Goal: Information Seeking & Learning: Check status

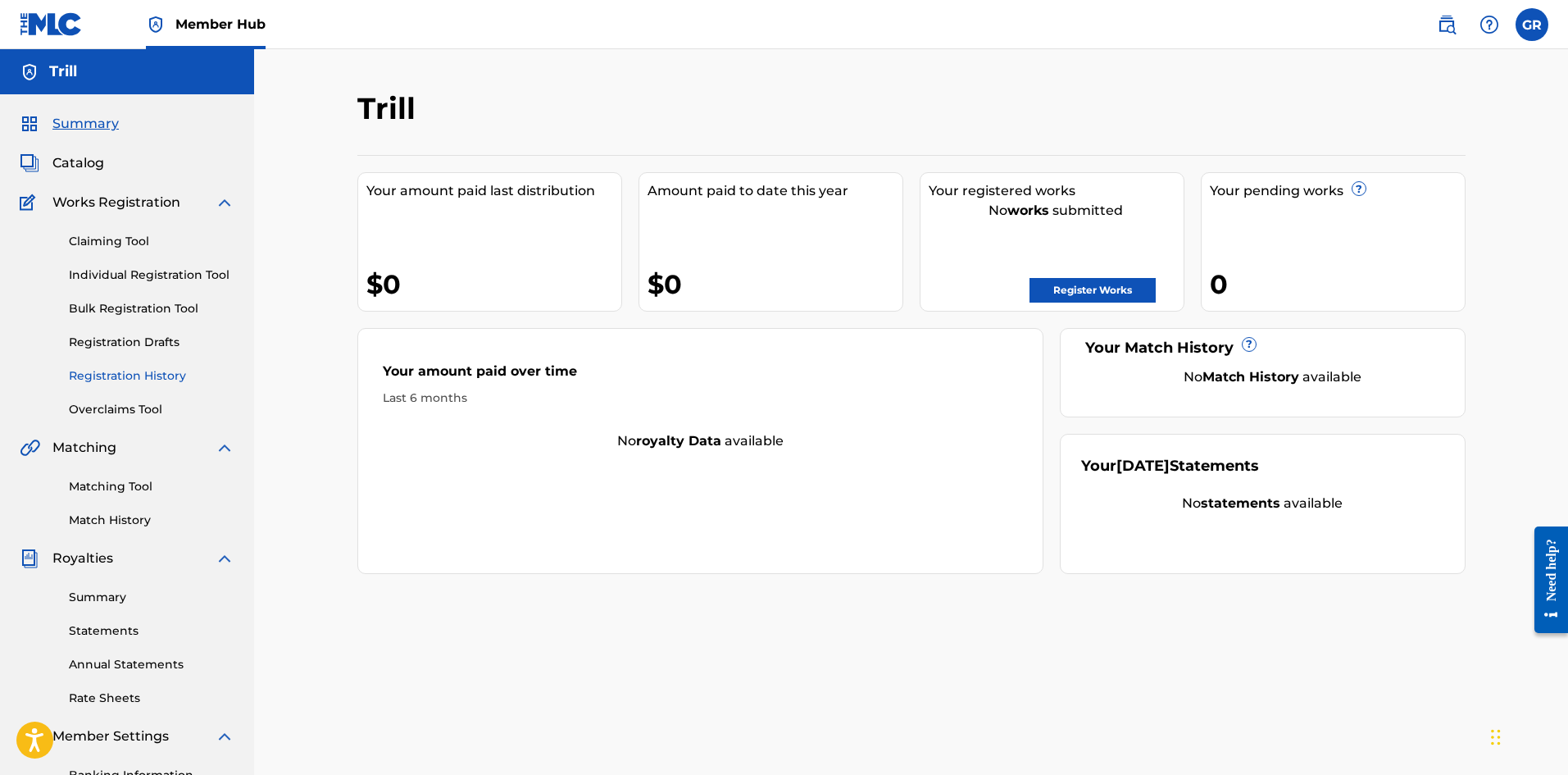
click at [154, 373] on link "Registration History" at bounding box center [151, 375] width 165 height 17
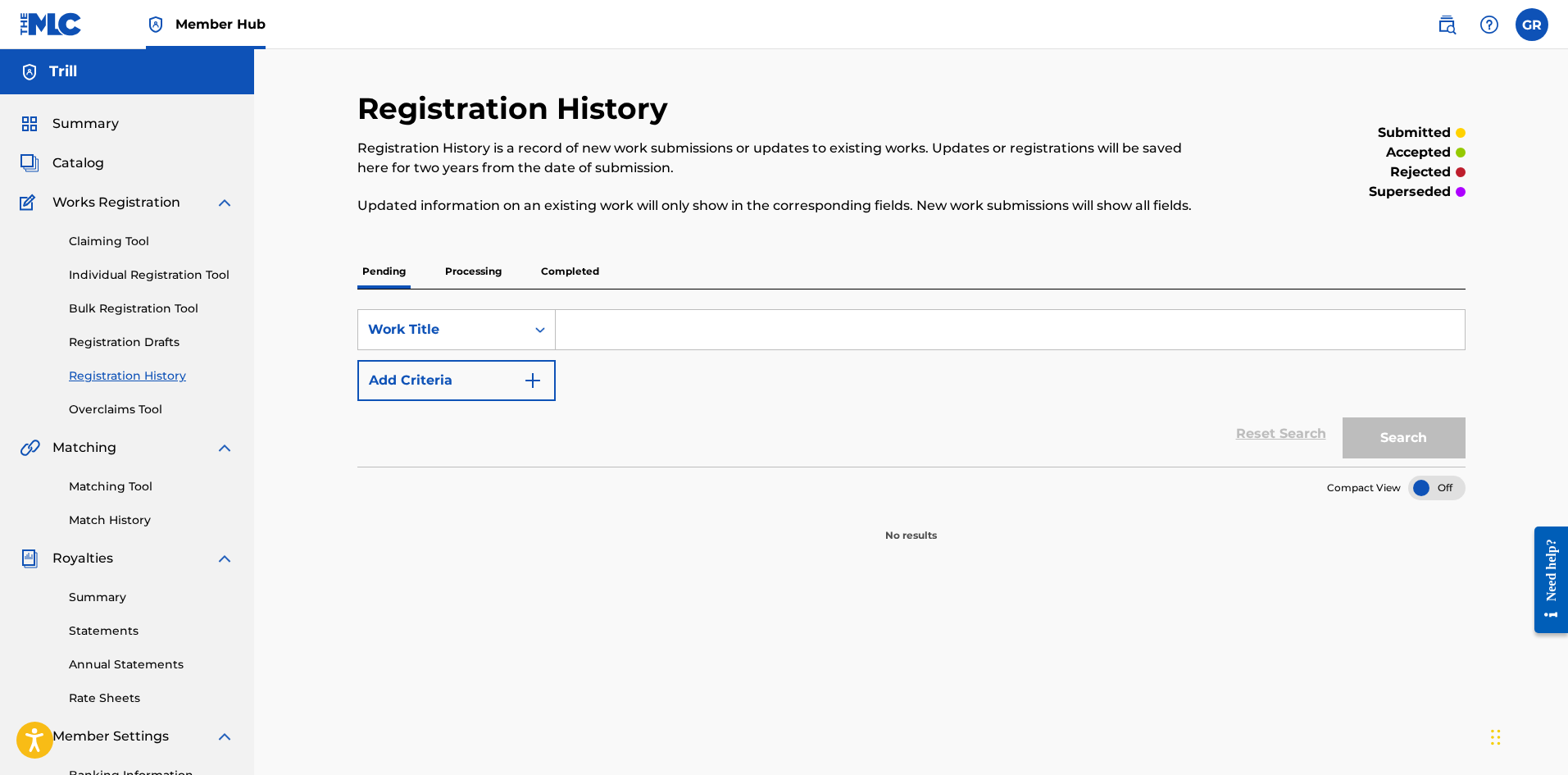
click at [432, 273] on div "Pending Processing Completed" at bounding box center [912, 271] width 1109 height 34
click at [453, 276] on p "Processing" at bounding box center [473, 271] width 66 height 34
click at [560, 282] on p "Completed" at bounding box center [570, 271] width 68 height 34
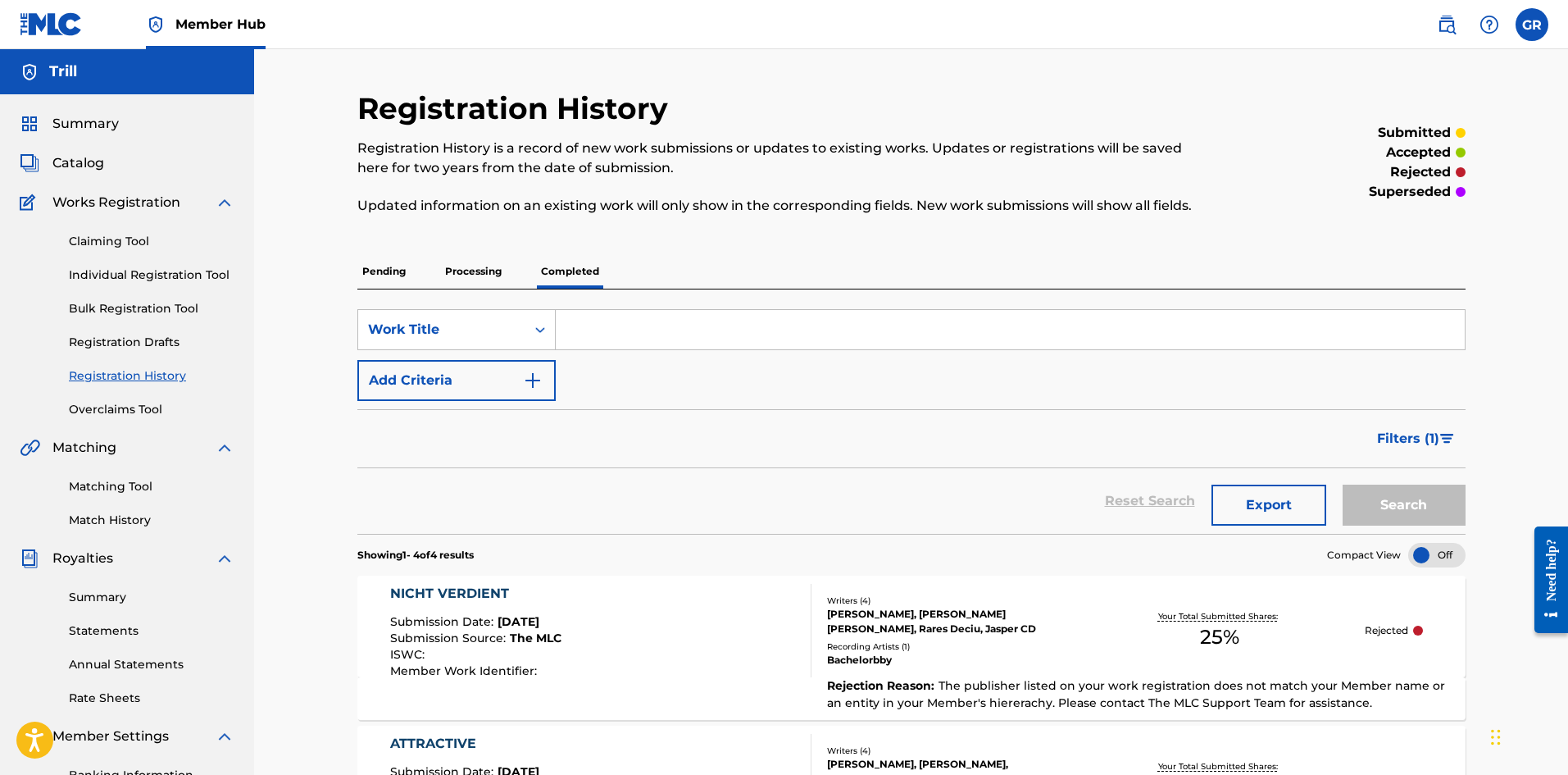
click at [497, 279] on p "Processing" at bounding box center [473, 271] width 66 height 34
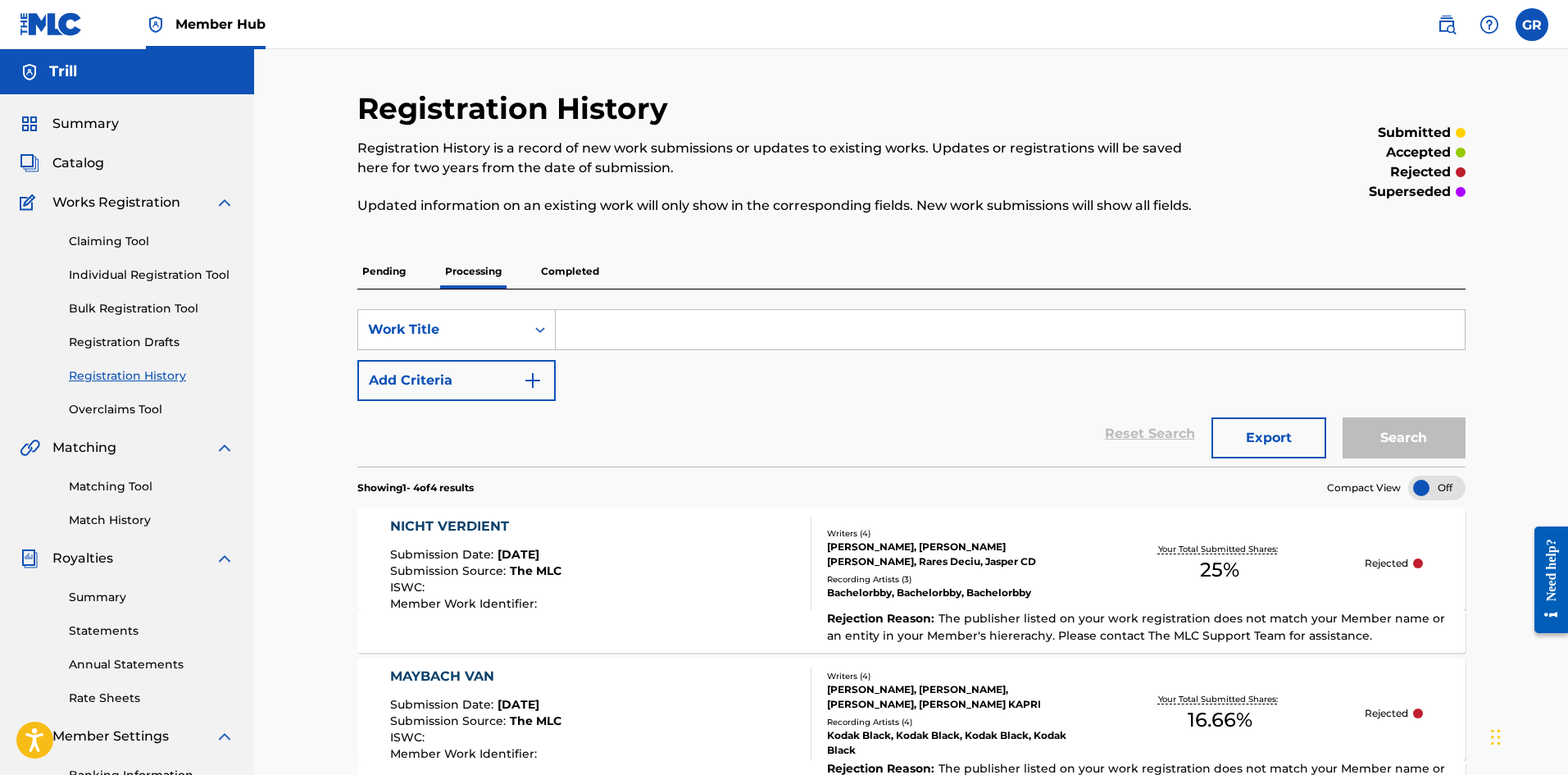
click at [537, 266] on p "Completed" at bounding box center [570, 271] width 68 height 34
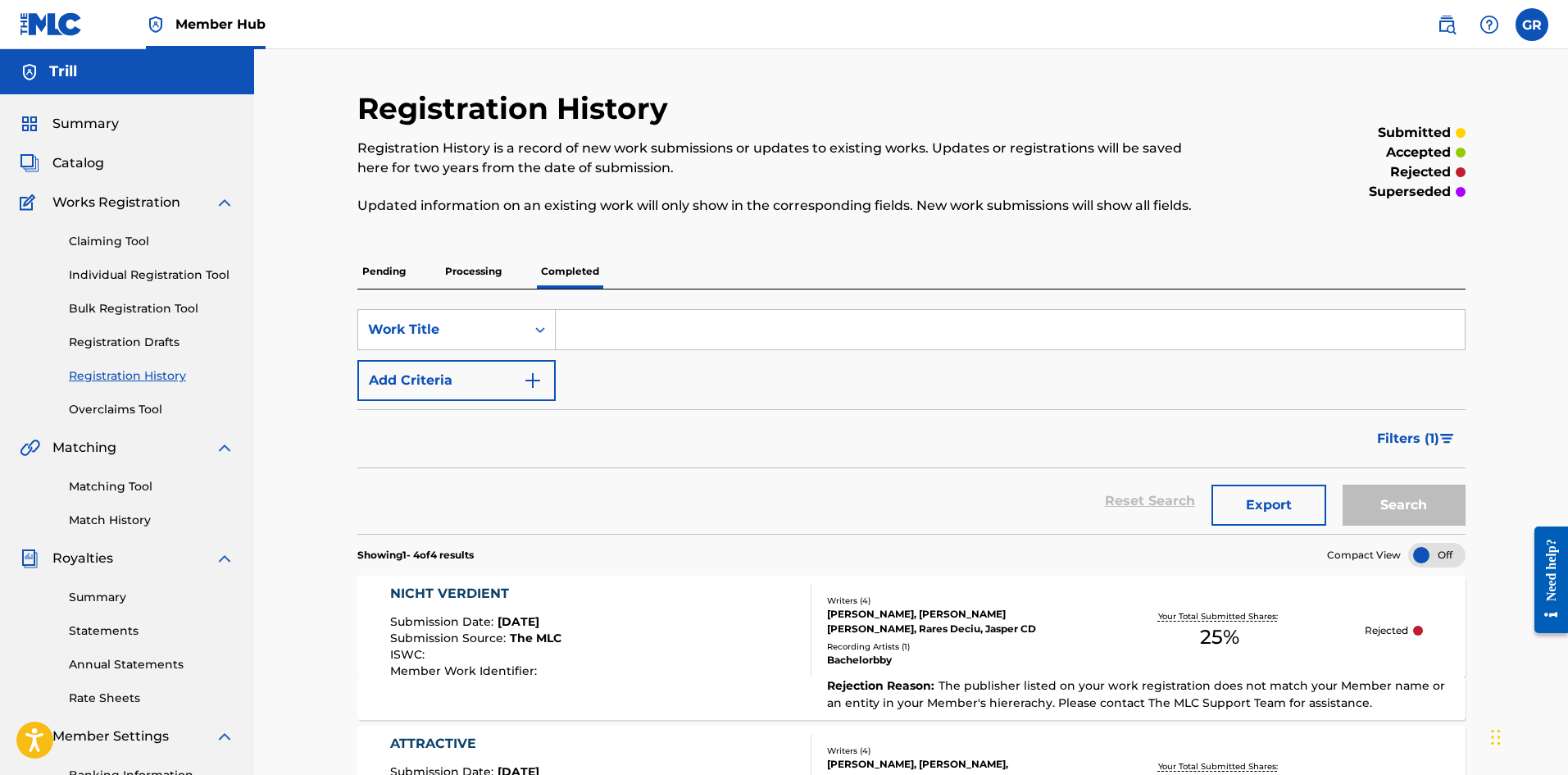
click at [473, 278] on p "Processing" at bounding box center [473, 271] width 66 height 34
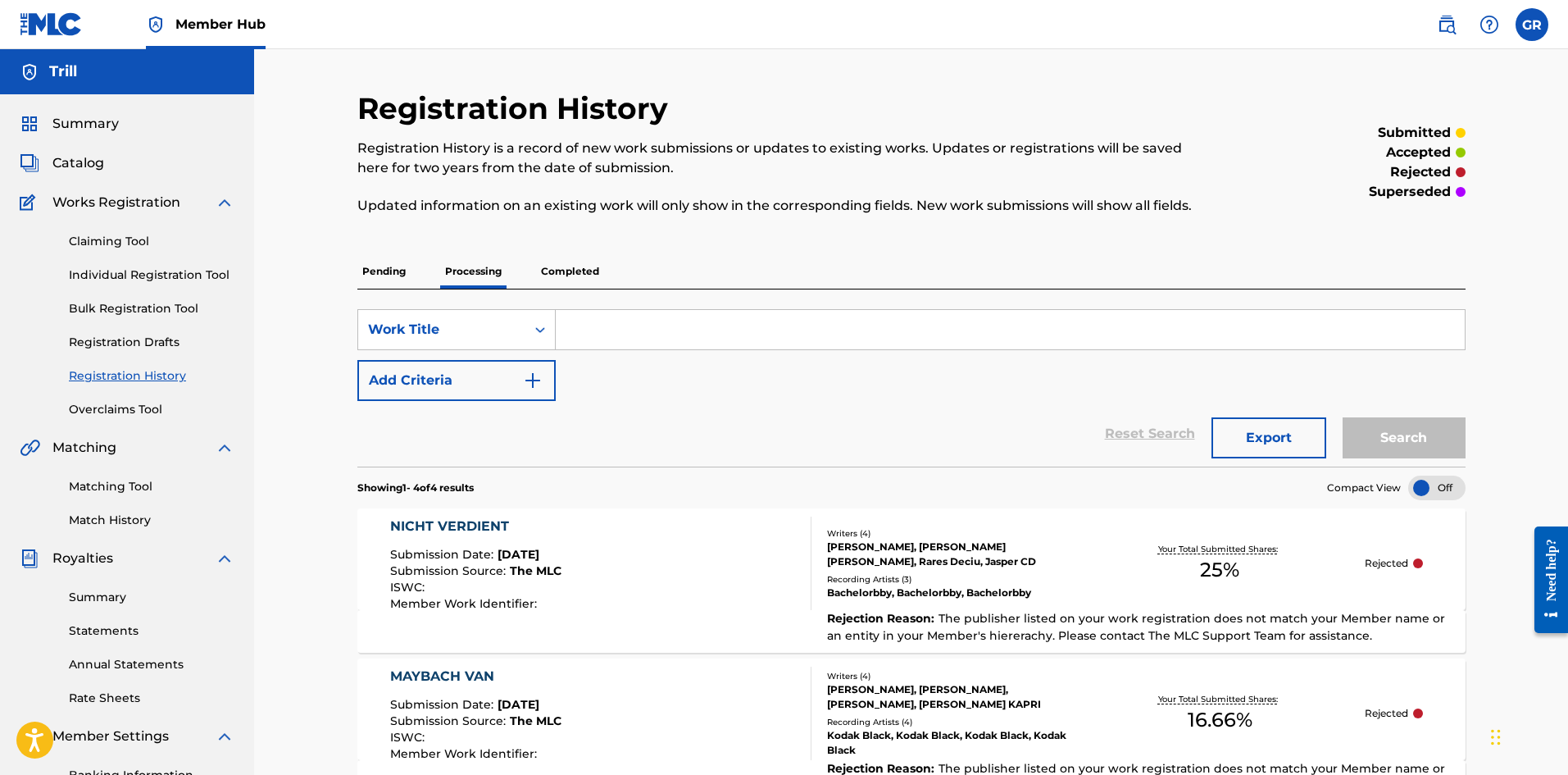
click at [395, 273] on p "Pending" at bounding box center [383, 271] width 53 height 34
